Goal: Find specific page/section: Find specific page/section

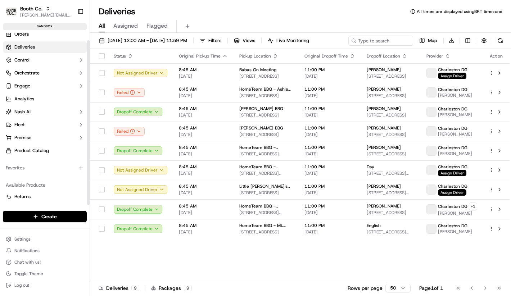
scroll to position [6, 0]
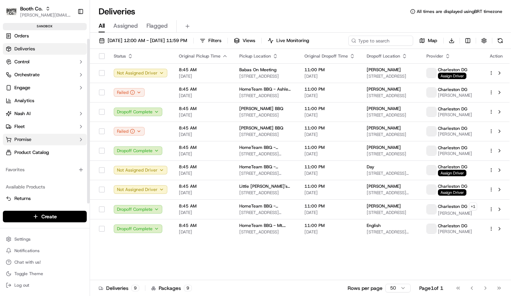
click at [54, 140] on button "Promise" at bounding box center [45, 140] width 84 height 12
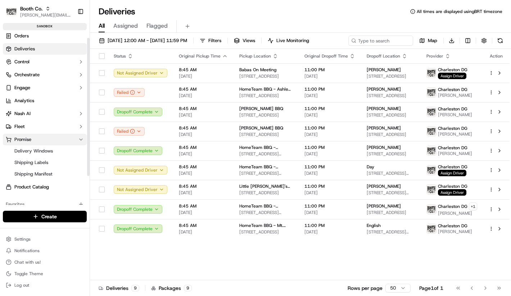
click at [54, 140] on button "Promise" at bounding box center [45, 140] width 84 height 12
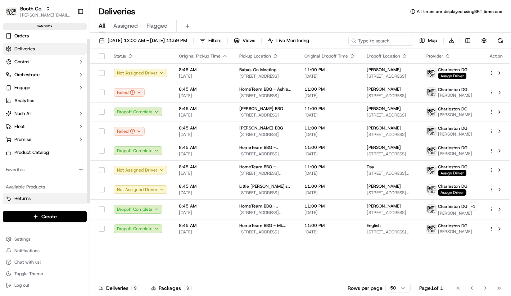
click at [41, 196] on link "Returns" at bounding box center [45, 199] width 78 height 6
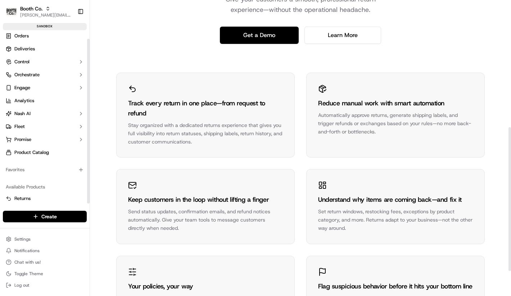
scroll to position [8, 0]
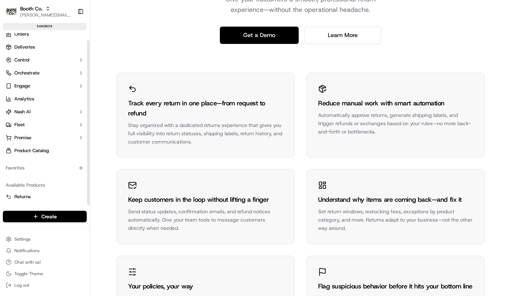
click at [47, 233] on div "Settings Notifications Chat with us! Toggle Theme Log out" at bounding box center [45, 263] width 90 height 62
click at [47, 237] on html "Booth Co. [PERSON_NAME][EMAIL_ADDRESS][DOMAIN_NAME] Toggle Sidebar sandbox Orde…" at bounding box center [255, 148] width 511 height 296
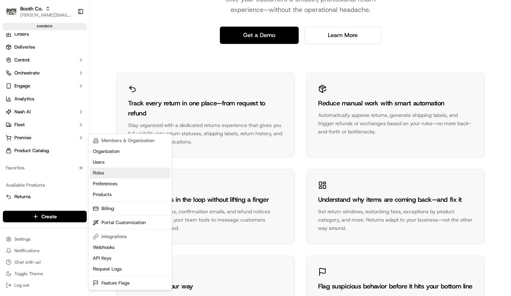
click at [136, 169] on link "Roles" at bounding box center [130, 173] width 80 height 11
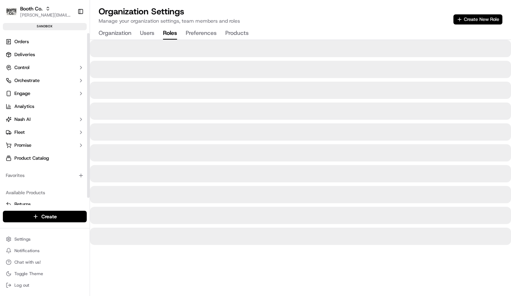
click at [44, 48] on ul "Orders Deliveries Control Orchestrate Engage Analytics [PERSON_NAME] Fleet Prom…" at bounding box center [45, 100] width 84 height 128
click at [44, 55] on link "Deliveries" at bounding box center [45, 55] width 84 height 12
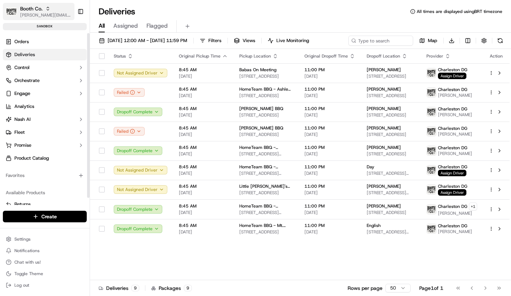
click at [48, 16] on span "[PERSON_NAME][EMAIL_ADDRESS][DOMAIN_NAME]" at bounding box center [45, 15] width 51 height 6
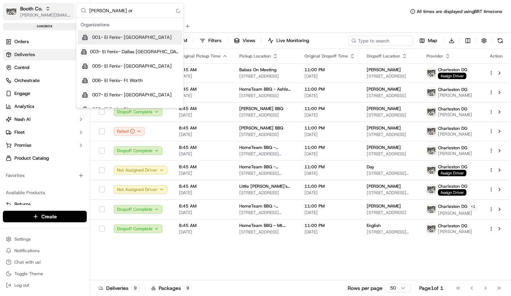
type input "[PERSON_NAME] org"
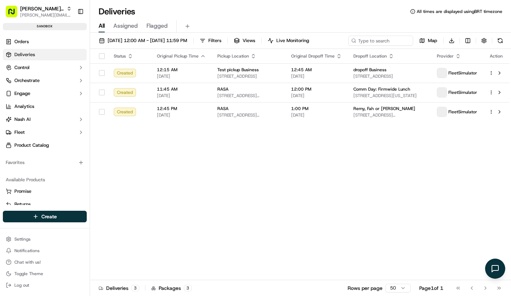
click at [202, 200] on div "Status Original Pickup Time Pickup Location Original Dropoff Time Dropoff Locat…" at bounding box center [300, 165] width 420 height 232
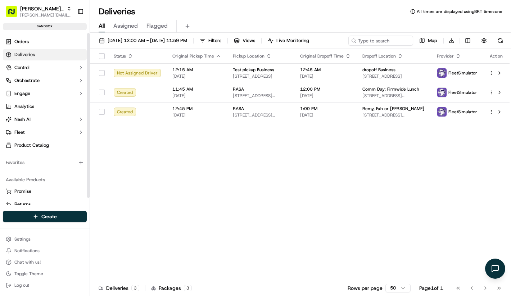
click at [123, 144] on div "Status Original Pickup Time Pickup Location Original Dropoff Time Dropoff Locat…" at bounding box center [300, 165] width 420 height 232
